Goal: Task Accomplishment & Management: Complete application form

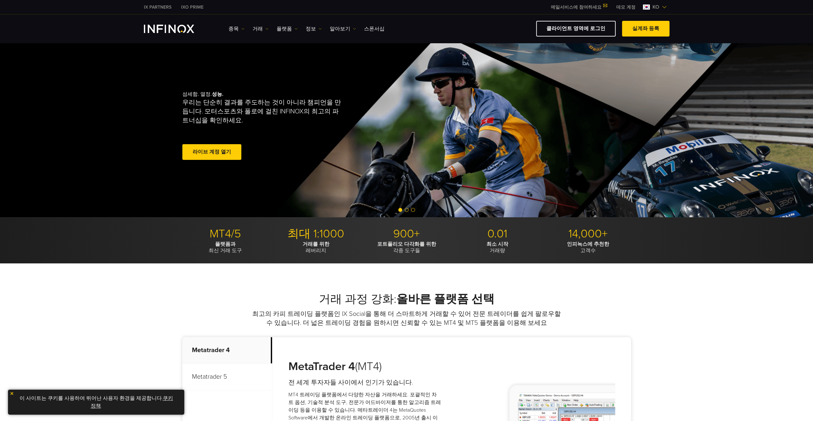
click at [11, 392] on img at bounding box center [12, 393] width 4 height 4
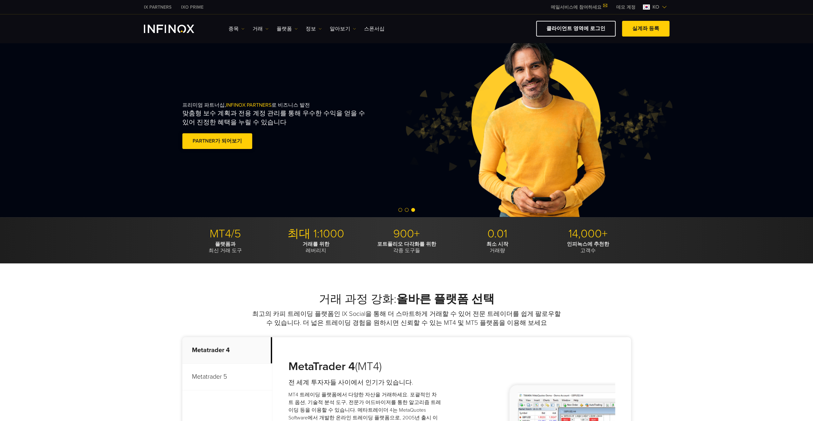
click at [217, 141] on span at bounding box center [217, 141] width 0 height 0
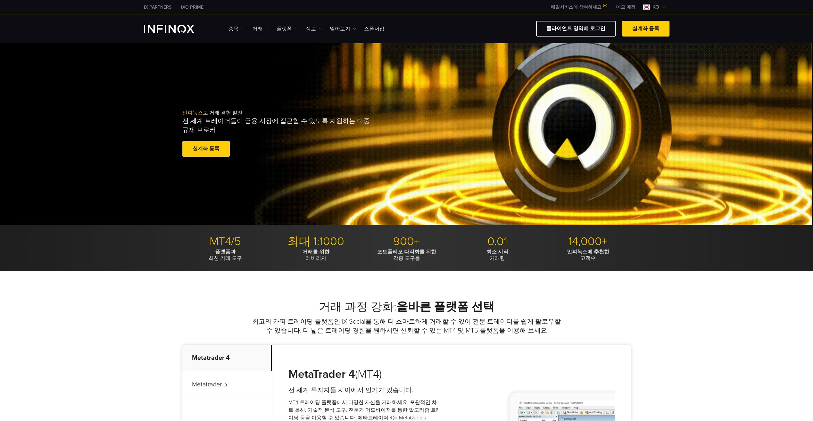
click at [637, 29] on link "실계좌 등록" at bounding box center [645, 29] width 47 height 16
